Goal: Find specific page/section

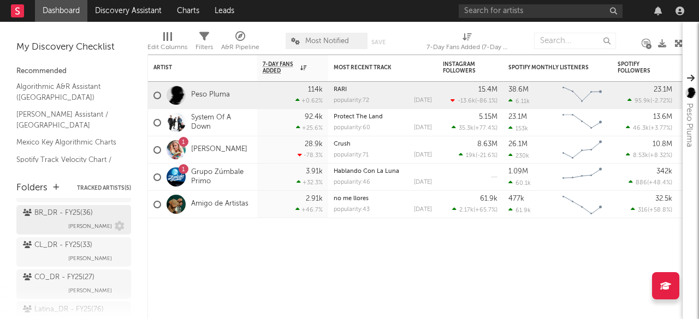
scroll to position [119, 0]
click at [62, 247] on div "CL_DR - FY25 ( 33 )" at bounding box center [57, 246] width 69 height 13
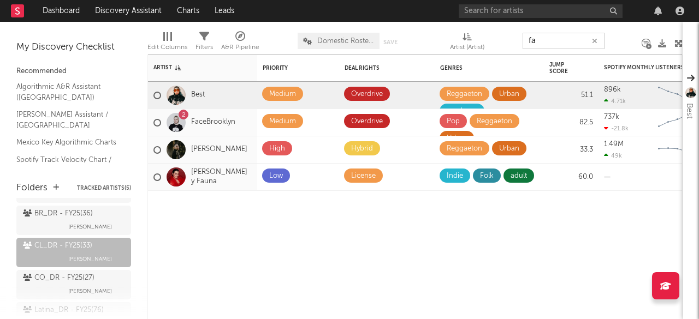
type input "fa"
